Goal: Task Accomplishment & Management: Use online tool/utility

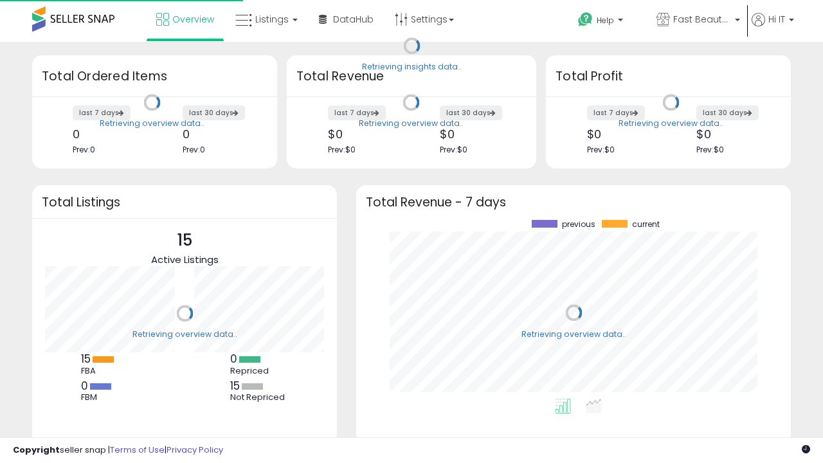
scroll to position [179, 409]
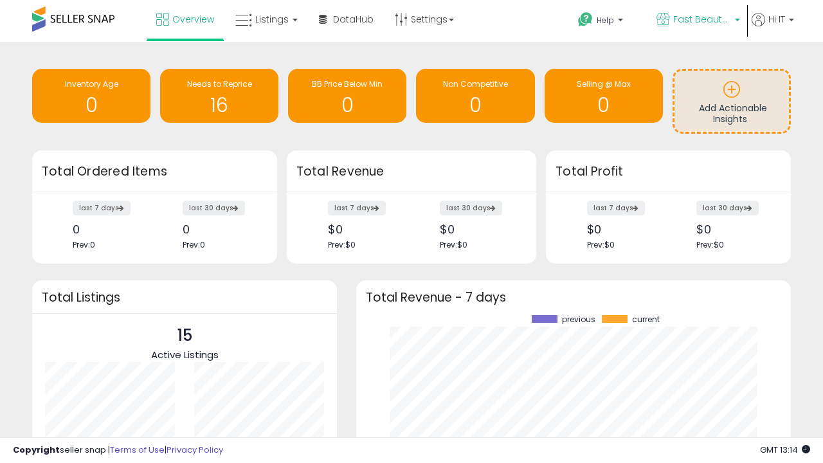
click at [697, 21] on span "Fast Beauty ([GEOGRAPHIC_DATA])" at bounding box center [702, 19] width 58 height 13
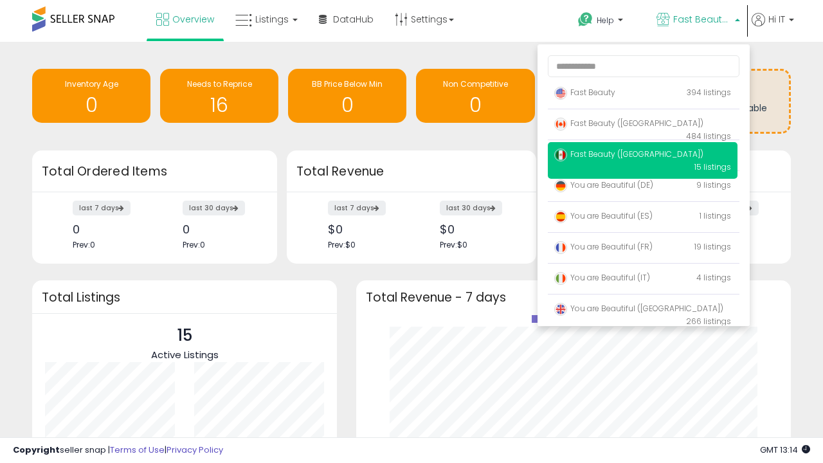
click at [642, 310] on span "You are Beautiful ([GEOGRAPHIC_DATA])" at bounding box center [638, 308] width 169 height 11
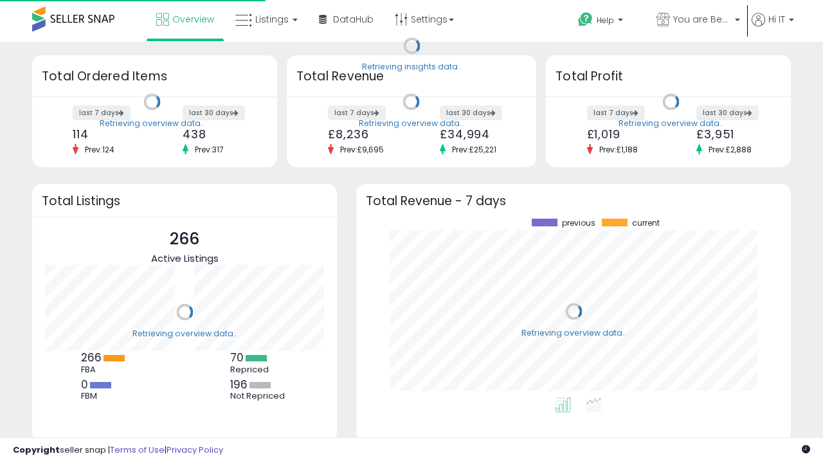
scroll to position [179, 409]
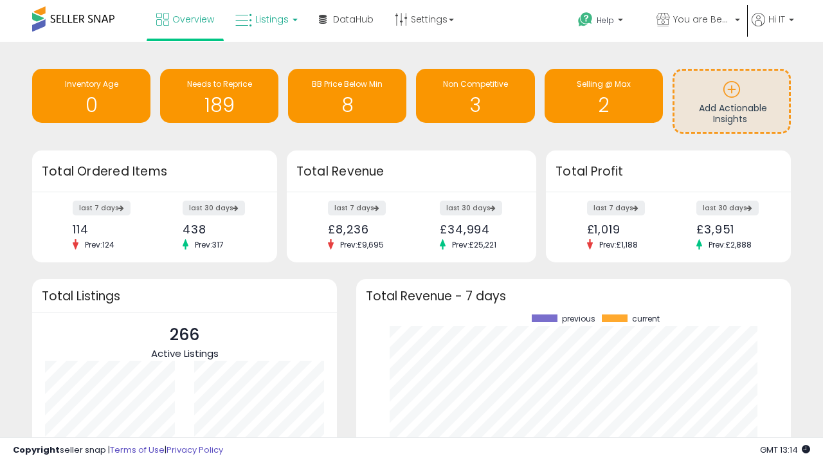
click at [265, 19] on span "Listings" at bounding box center [271, 19] width 33 height 13
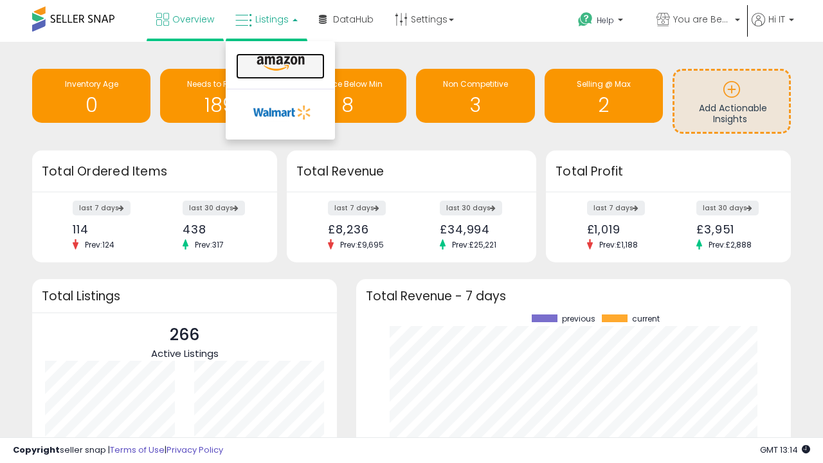
click at [279, 64] on icon at bounding box center [281, 63] width 56 height 17
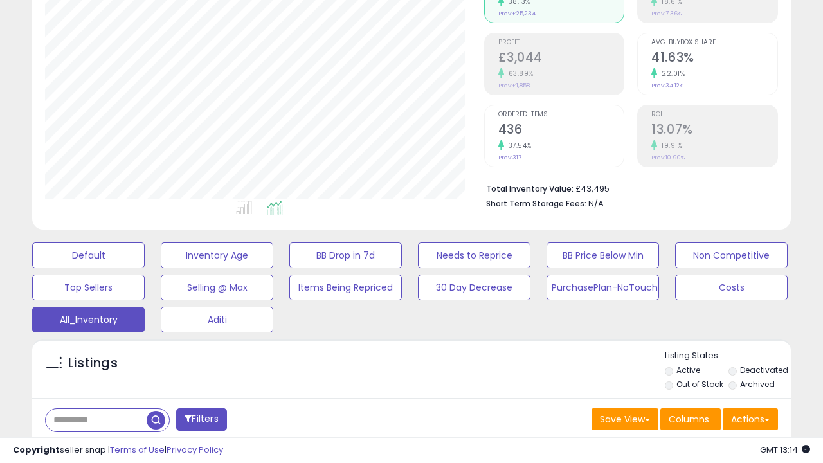
scroll to position [263, 438]
click at [91, 447] on span "Last 30 Days" at bounding box center [94, 453] width 56 height 13
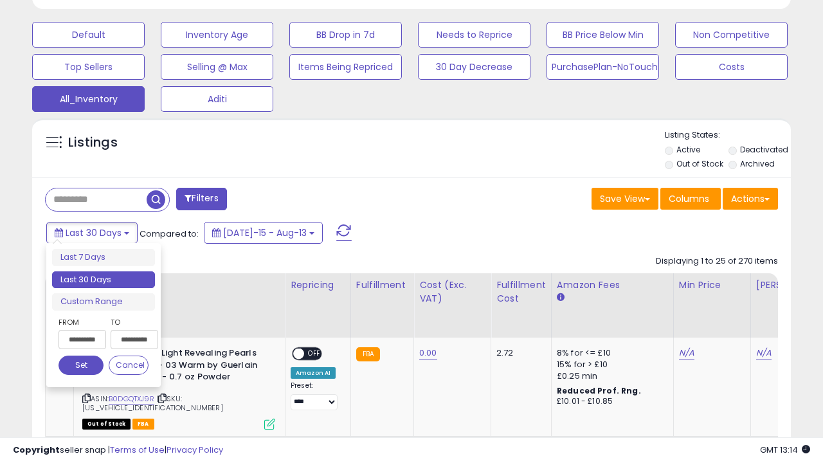
click at [103, 280] on li "Last 30 Days" at bounding box center [103, 279] width 103 height 17
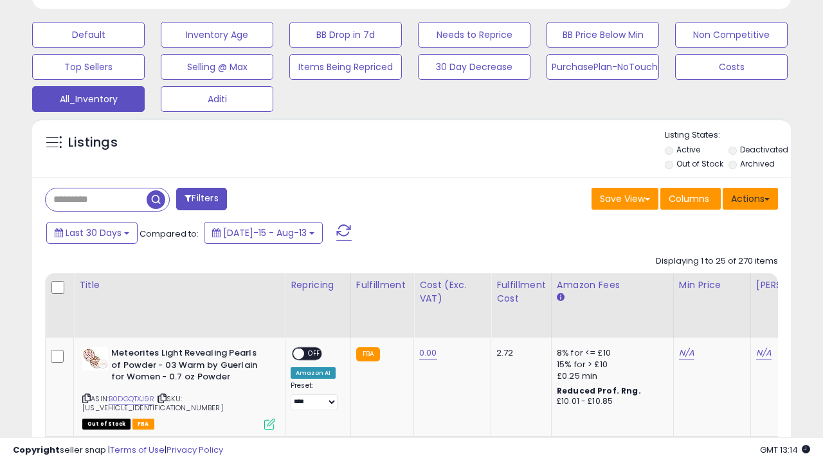
click at [750, 197] on button "Actions" at bounding box center [749, 199] width 55 height 22
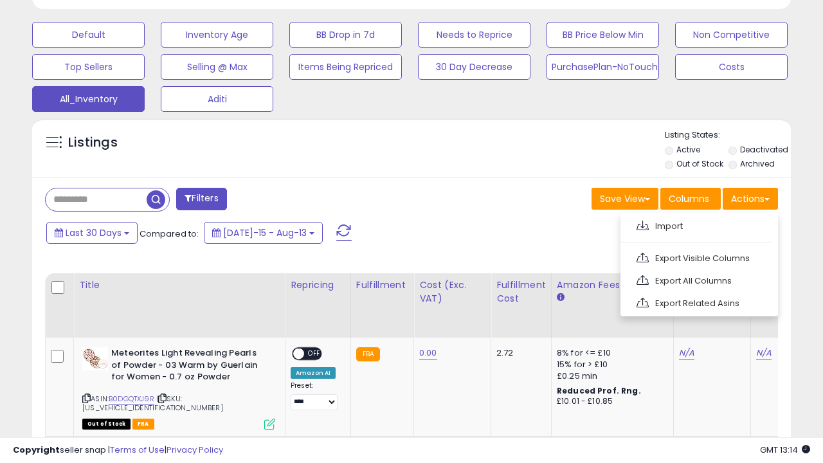
click at [697, 279] on link "Export All Columns" at bounding box center [697, 281] width 141 height 20
